Goal: Task Accomplishment & Management: Use online tool/utility

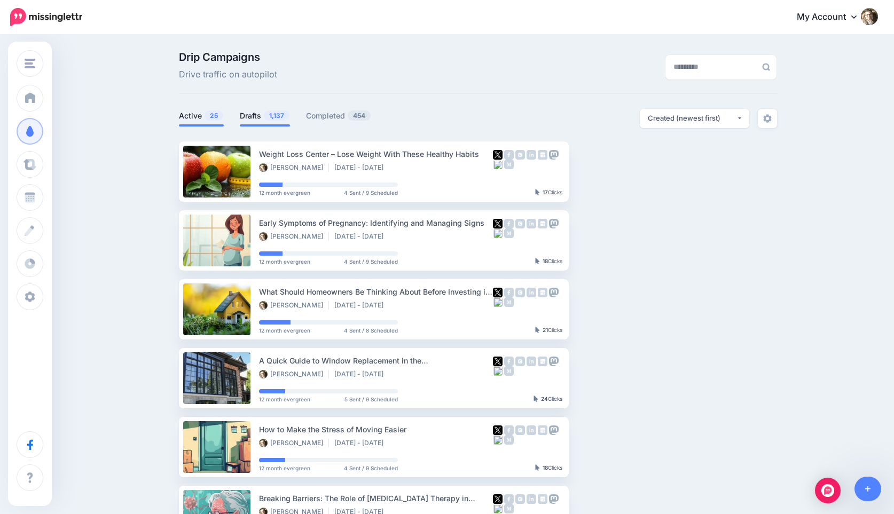
click at [253, 117] on link "Drafts 1,137" at bounding box center [265, 115] width 50 height 13
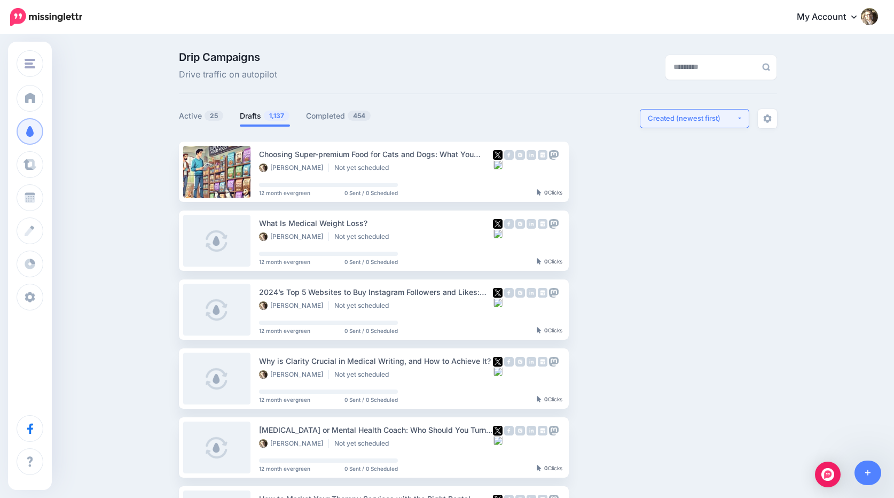
click at [702, 118] on div "Created (newest first)" at bounding box center [692, 118] width 89 height 10
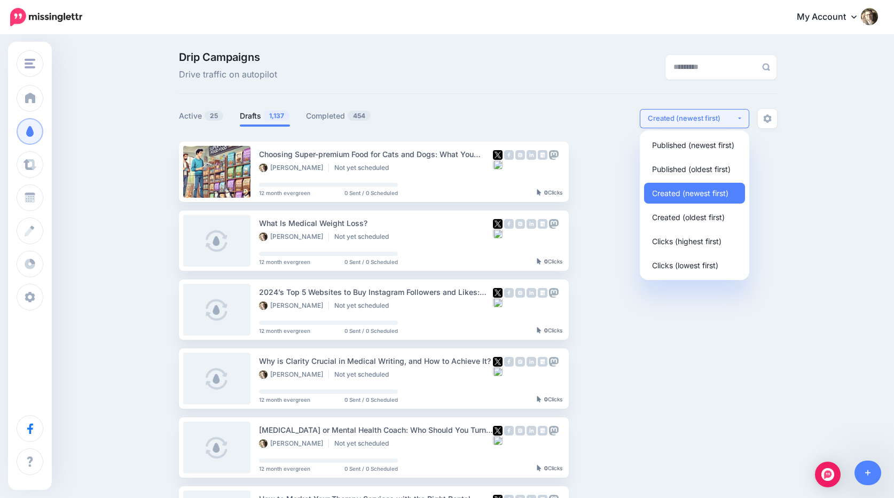
click at [702, 118] on div "Created (newest first)" at bounding box center [692, 118] width 89 height 10
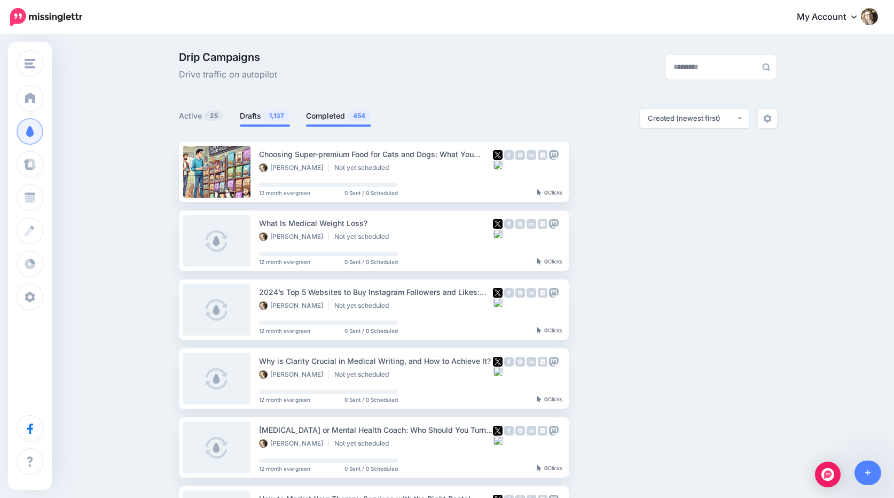
click at [333, 112] on link "Completed 454" at bounding box center [338, 115] width 65 height 13
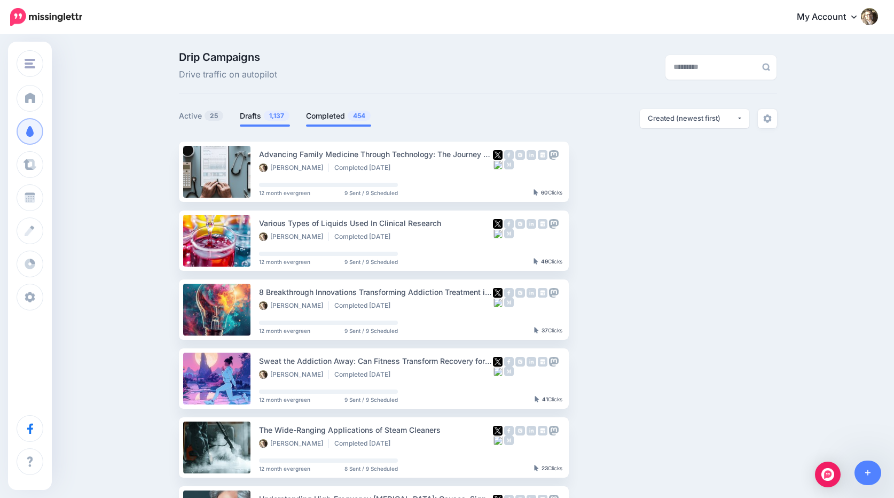
click at [264, 119] on span "1,137" at bounding box center [277, 116] width 26 height 10
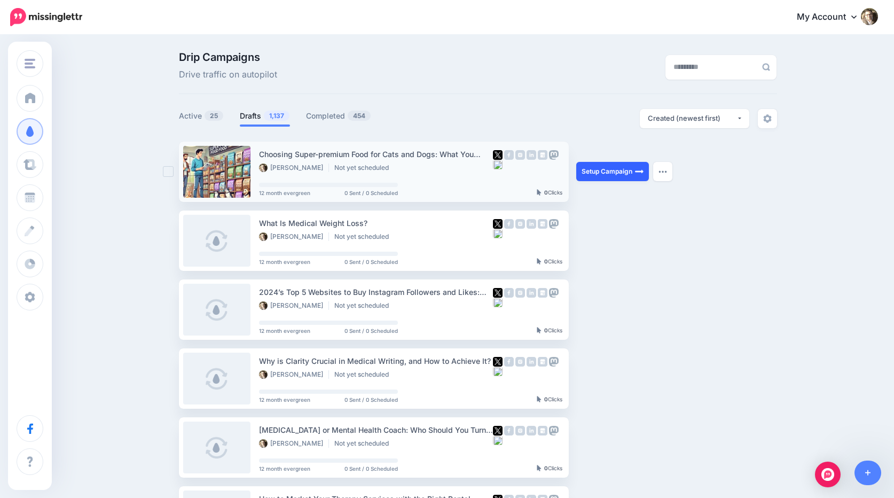
click at [596, 169] on link "Setup Campaign" at bounding box center [612, 171] width 73 height 19
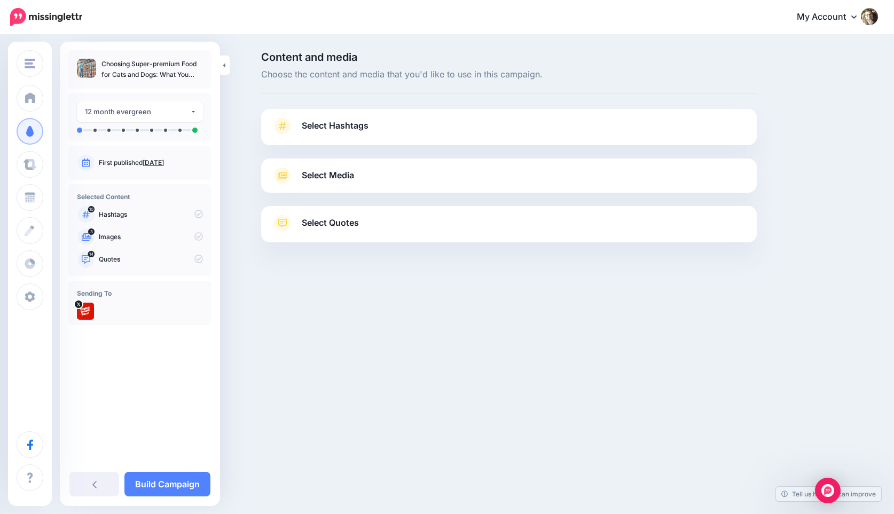
click at [389, 180] on link "Select Media" at bounding box center [509, 175] width 474 height 17
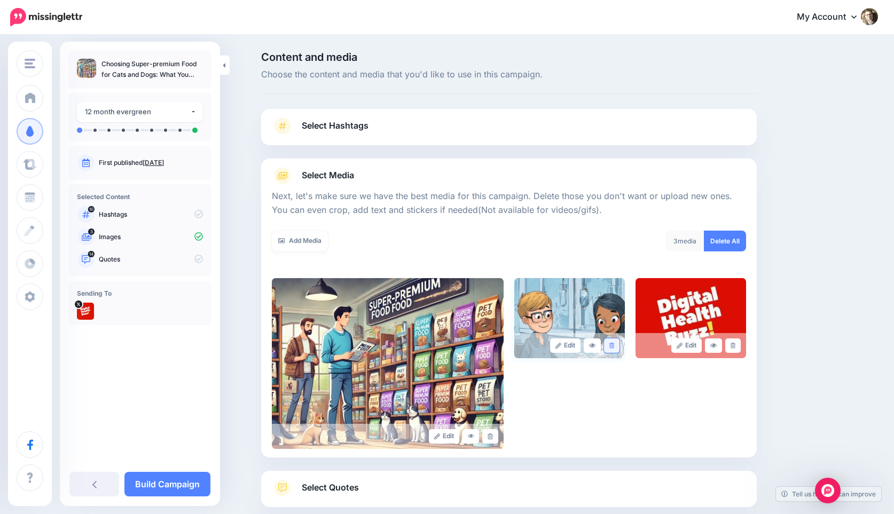
click at [615, 343] on link at bounding box center [611, 346] width 15 height 14
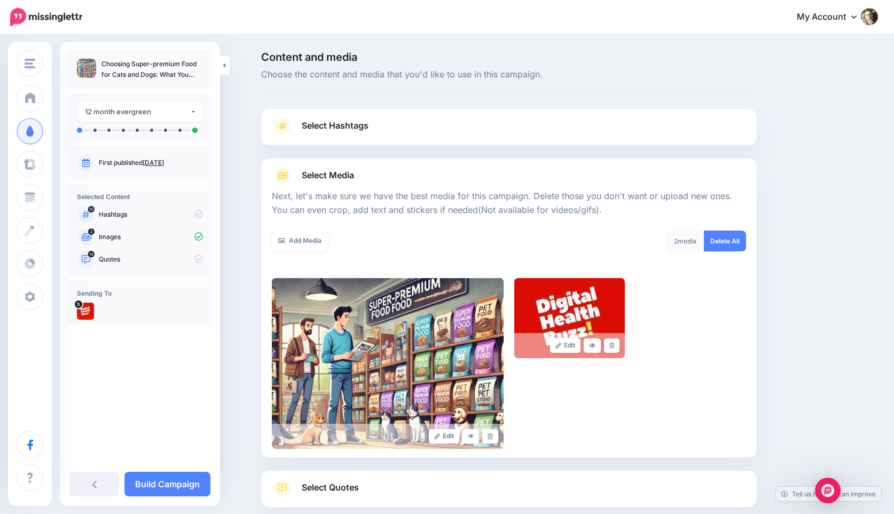
drag, startPoint x: 614, startPoint y: 345, endPoint x: 553, endPoint y: 366, distance: 64.3
click at [613, 345] on icon at bounding box center [611, 346] width 5 height 6
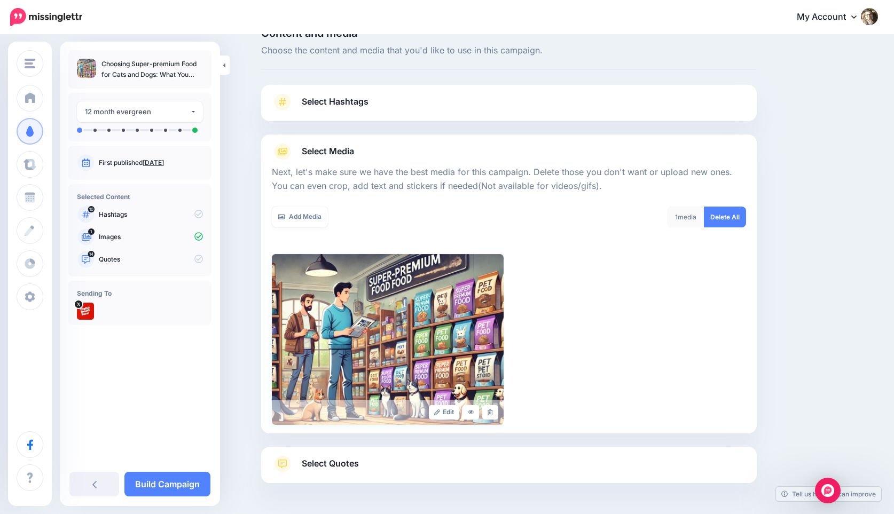
scroll to position [62, 0]
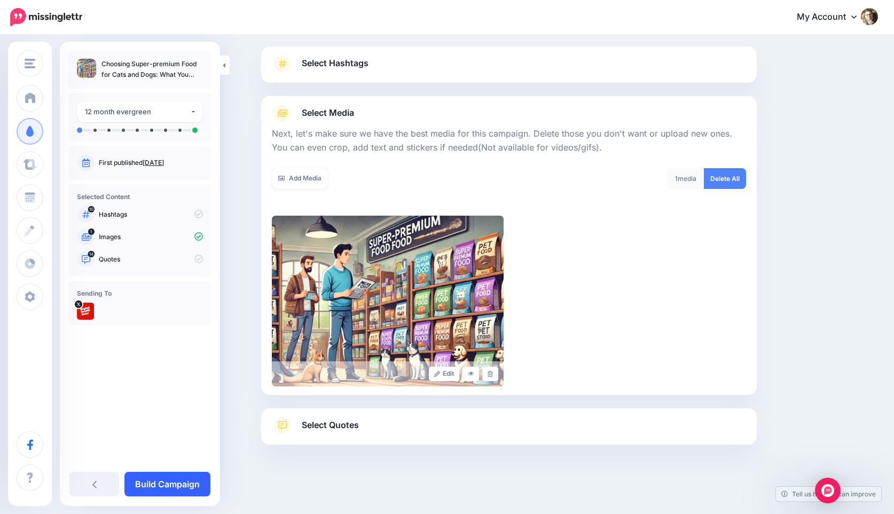
click at [182, 482] on link "Build Campaign" at bounding box center [167, 484] width 86 height 25
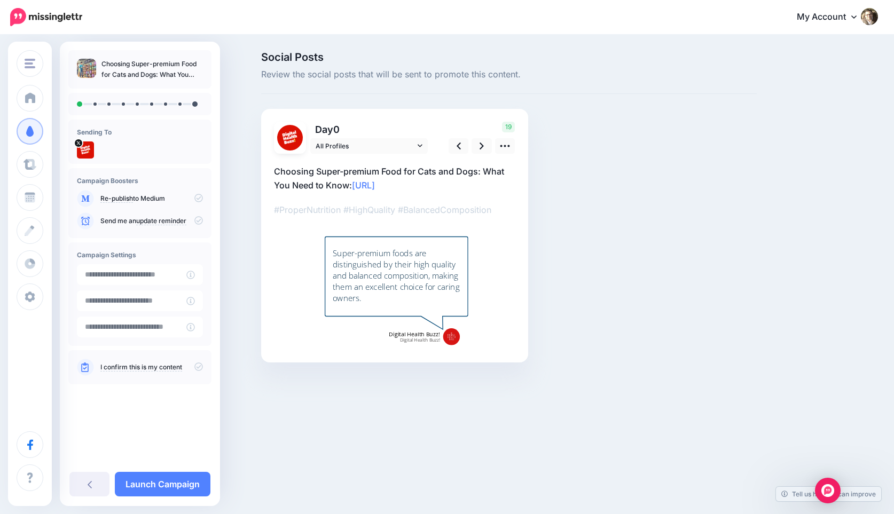
click at [375, 185] on link "https://lttr.ai/AgqPv" at bounding box center [363, 185] width 23 height 11
drag, startPoint x: 439, startPoint y: 184, endPoint x: 353, endPoint y: 186, distance: 86.0
click at [353, 186] on textarea "**********" at bounding box center [394, 178] width 241 height 28
click at [505, 148] on icon at bounding box center [504, 145] width 11 height 11
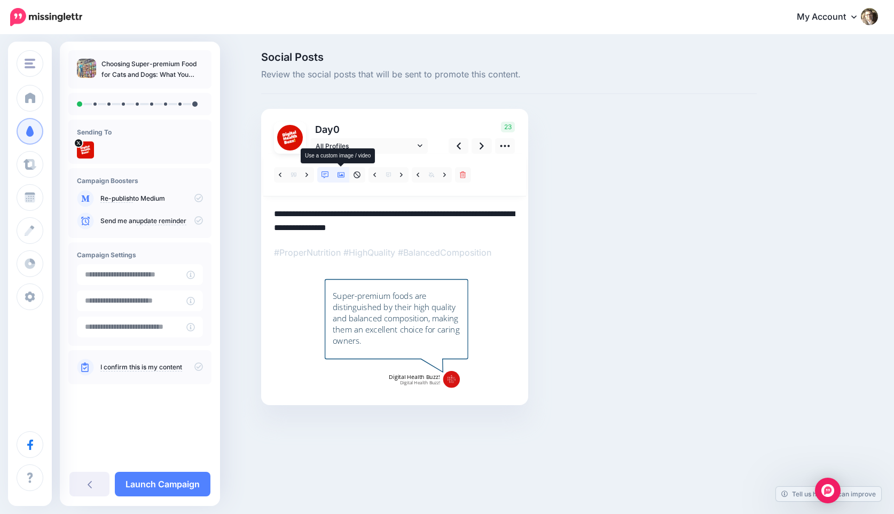
click at [339, 174] on icon at bounding box center [340, 174] width 7 height 5
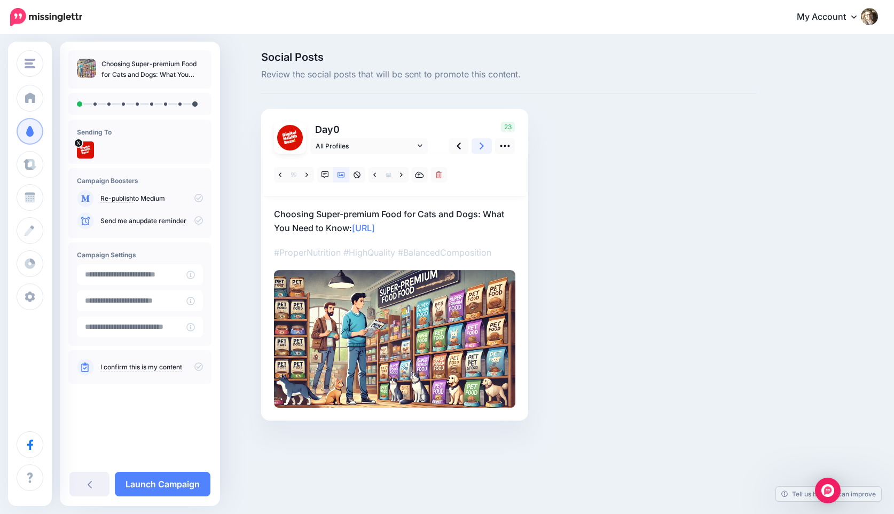
click at [483, 147] on icon at bounding box center [481, 145] width 4 height 11
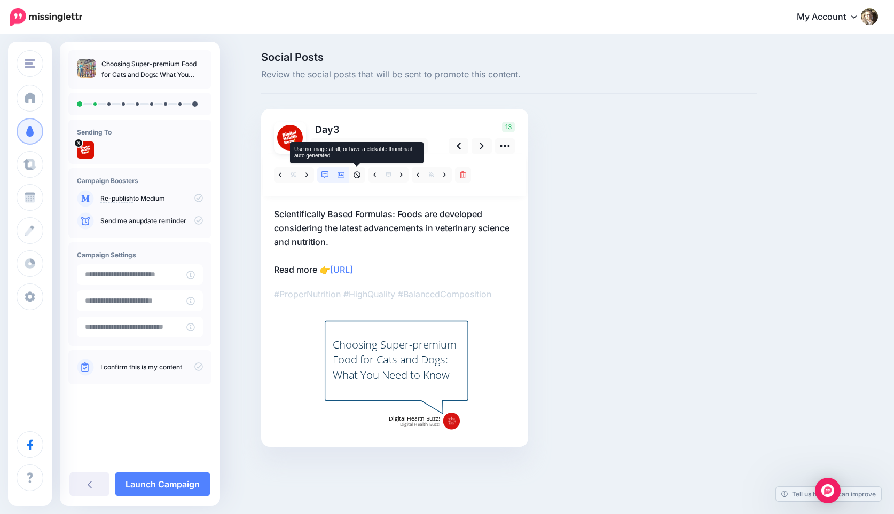
click at [336, 175] on link at bounding box center [341, 174] width 16 height 15
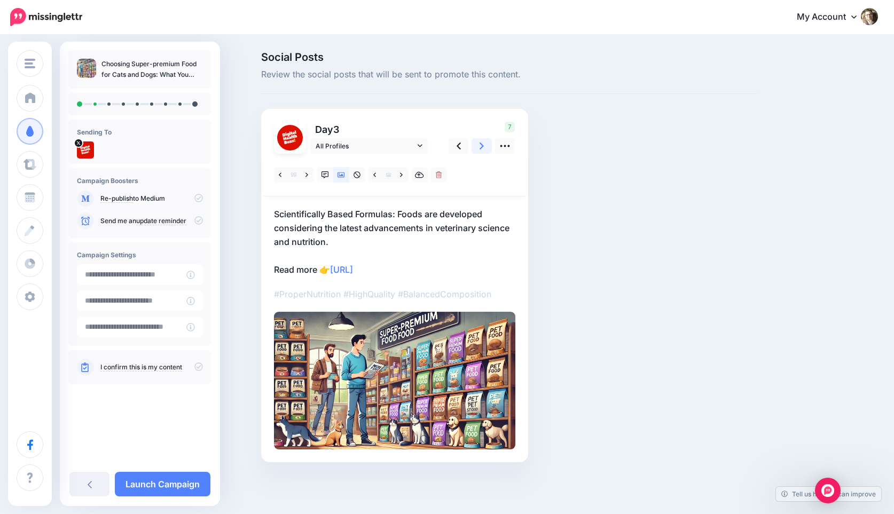
click at [485, 143] on link at bounding box center [481, 145] width 20 height 15
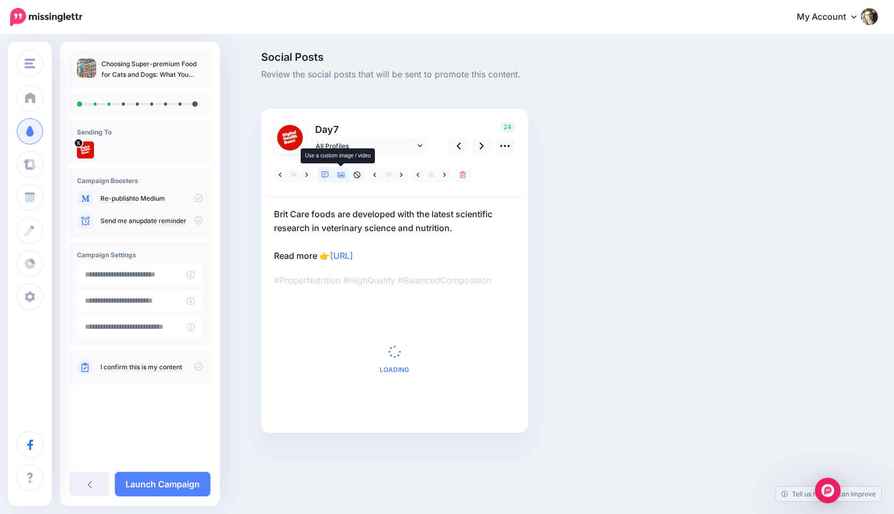
drag, startPoint x: 344, startPoint y: 177, endPoint x: 348, endPoint y: 182, distance: 5.7
click at [344, 177] on icon at bounding box center [340, 174] width 7 height 5
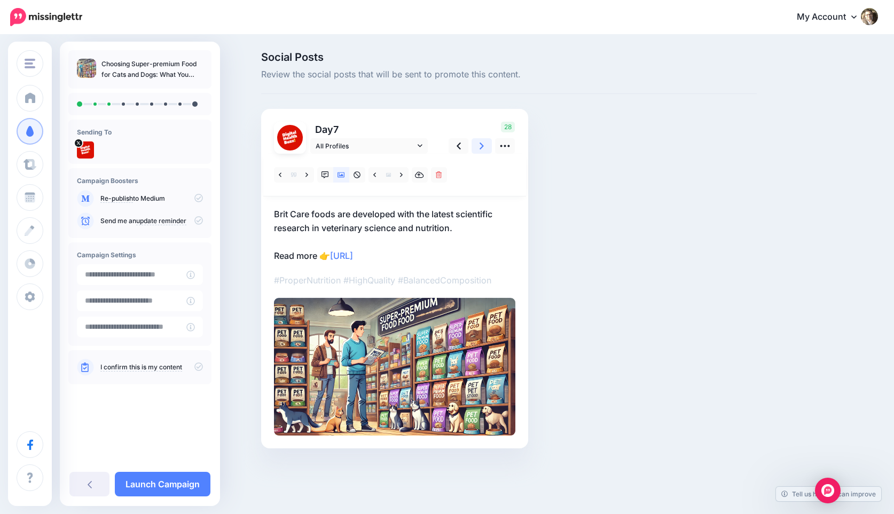
click at [477, 145] on link at bounding box center [481, 145] width 20 height 15
click at [482, 146] on icon at bounding box center [481, 145] width 4 height 11
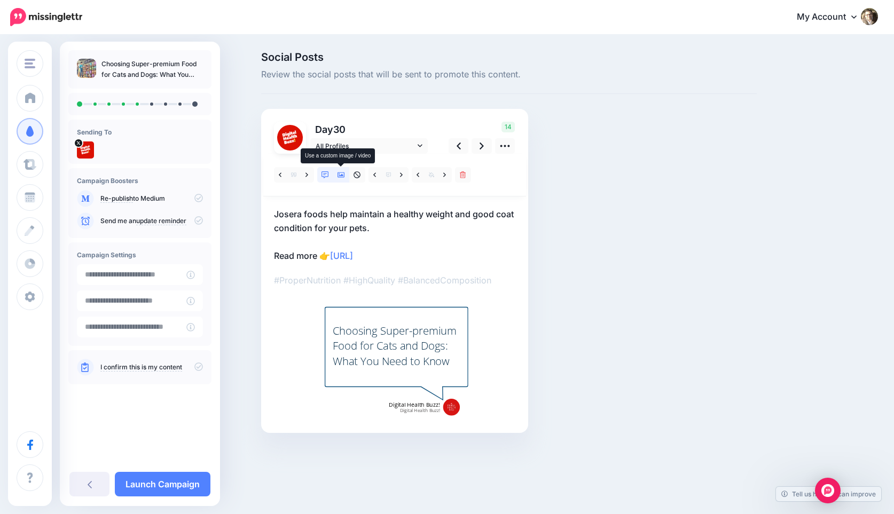
click at [340, 177] on icon at bounding box center [340, 174] width 7 height 5
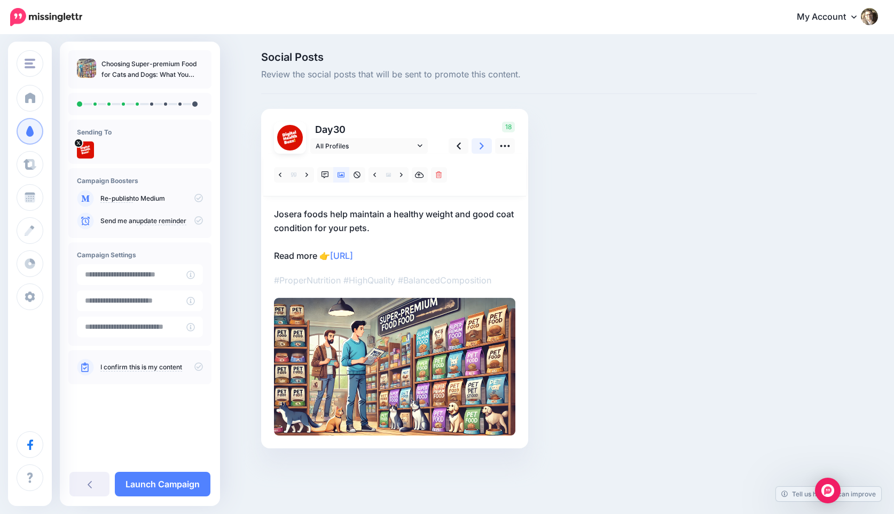
click at [486, 146] on link at bounding box center [481, 145] width 20 height 15
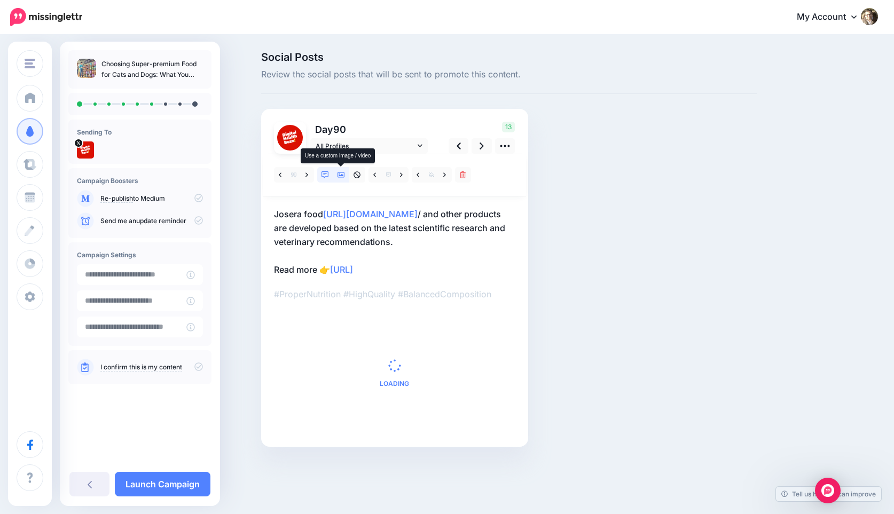
click at [341, 175] on icon at bounding box center [340, 174] width 7 height 5
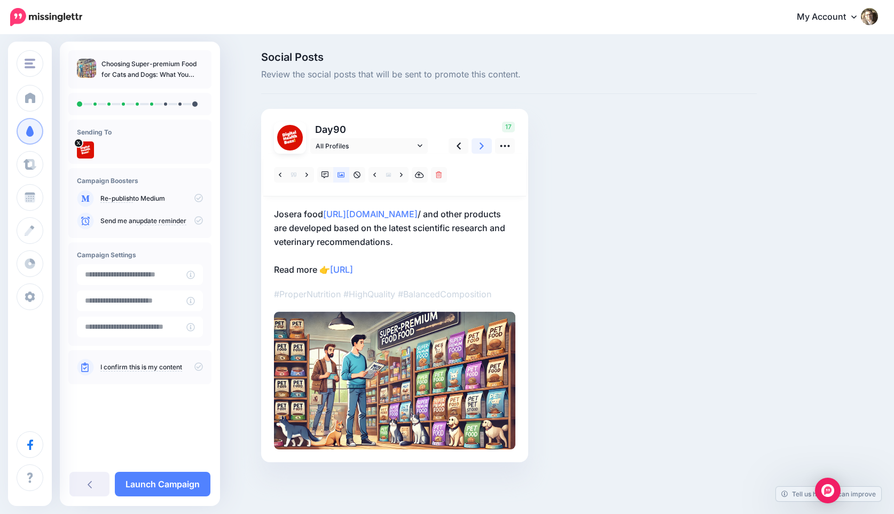
click at [485, 146] on link at bounding box center [481, 145] width 20 height 15
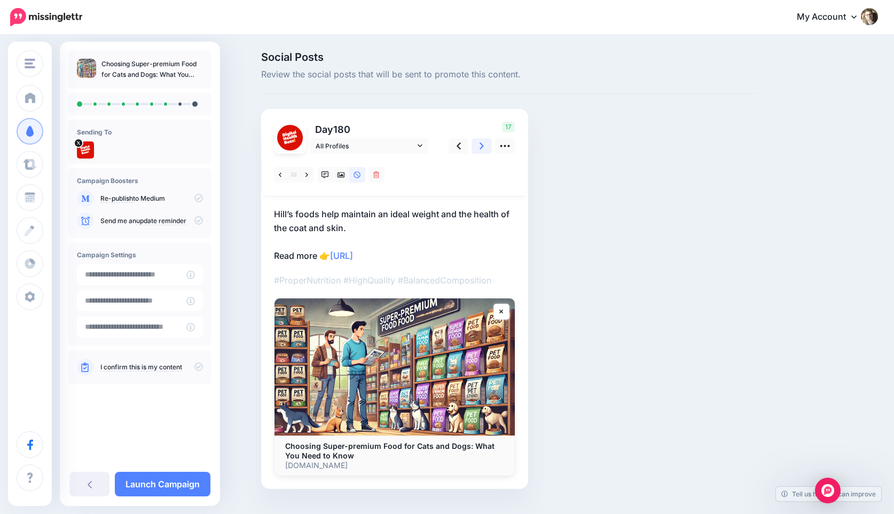
click at [481, 146] on icon at bounding box center [481, 145] width 4 height 11
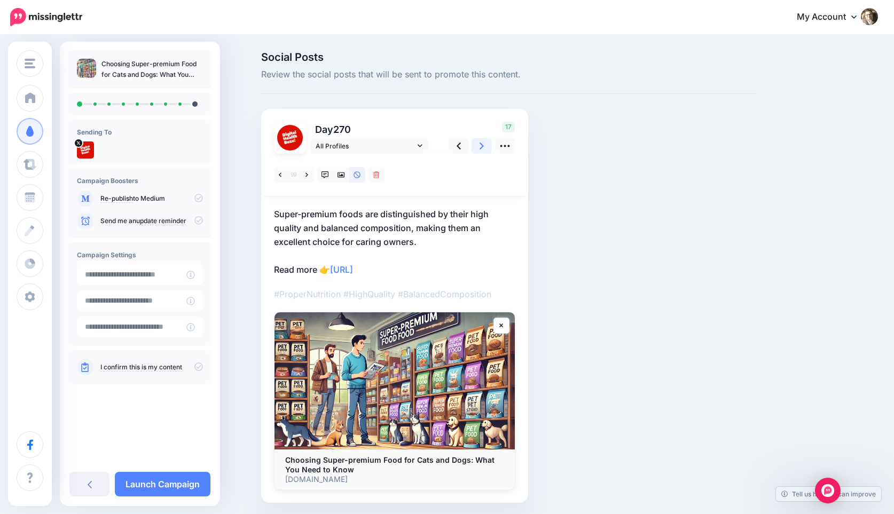
click at [481, 147] on icon at bounding box center [481, 146] width 4 height 7
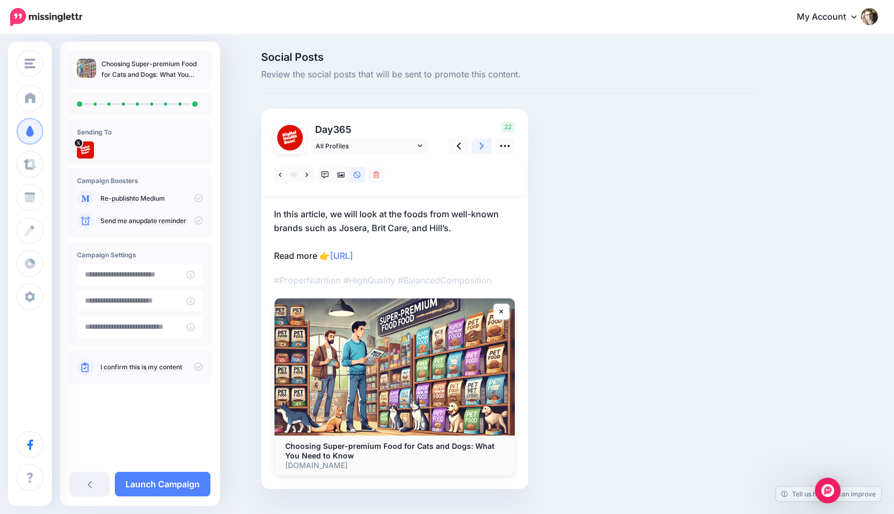
click at [483, 146] on icon at bounding box center [481, 146] width 4 height 7
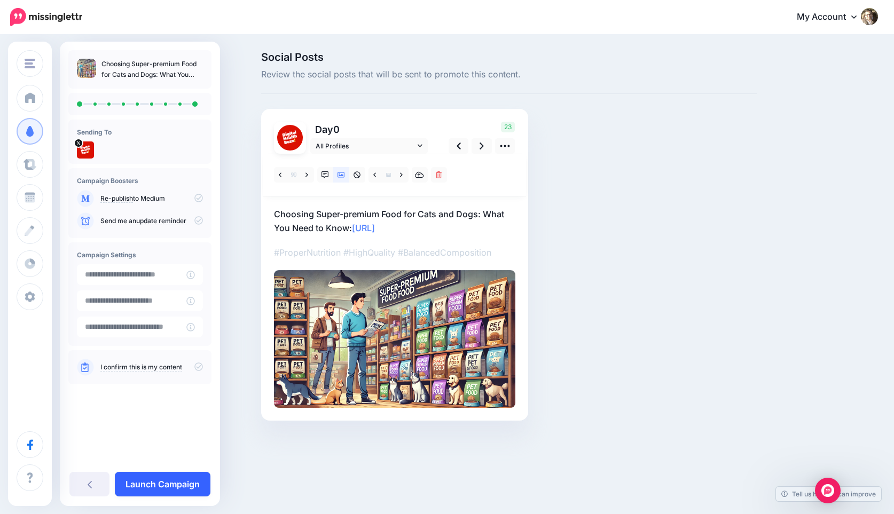
click at [159, 486] on link "Launch Campaign" at bounding box center [163, 484] width 96 height 25
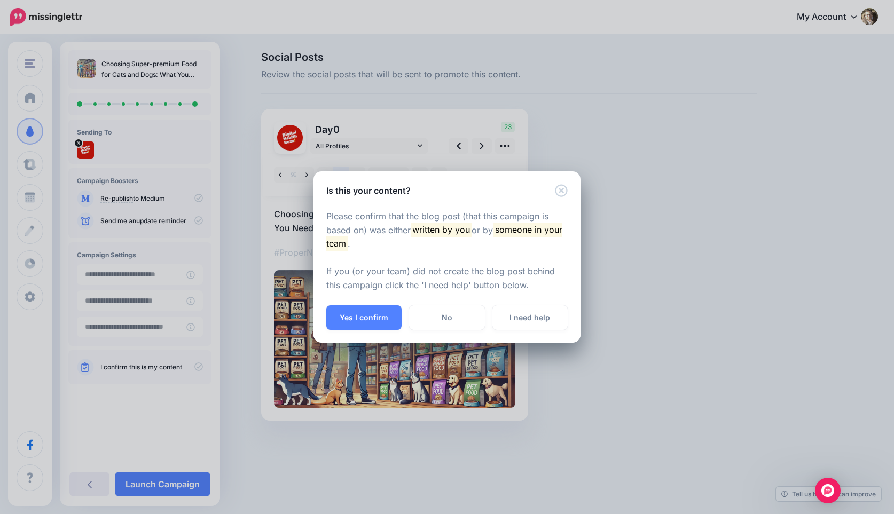
click at [360, 316] on button "Yes I confirm" at bounding box center [363, 317] width 75 height 25
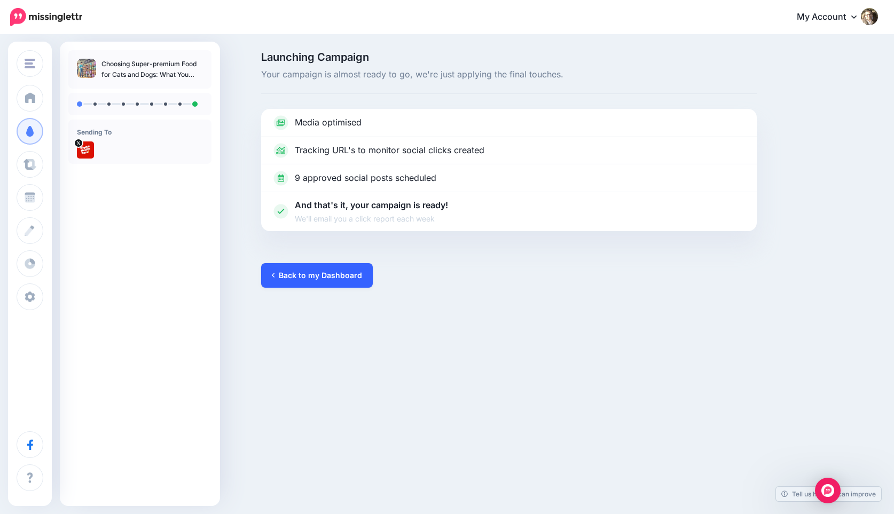
click at [302, 270] on link "Back to my Dashboard" at bounding box center [317, 275] width 112 height 25
